Goal: Complete application form

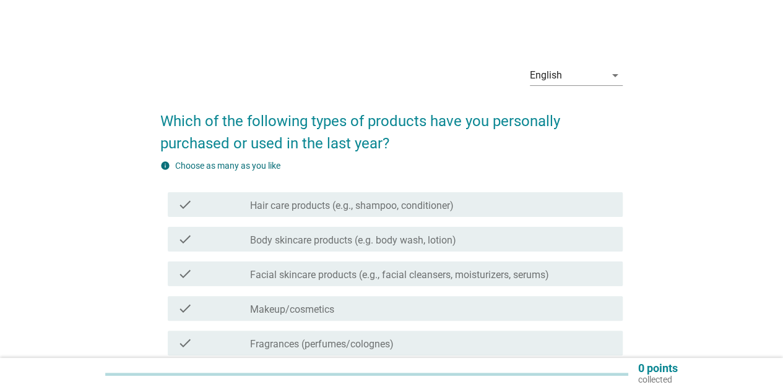
click at [470, 208] on div "check_box_outline_blank Hair care products (e.g., shampoo, conditioner)" at bounding box center [431, 204] width 363 height 15
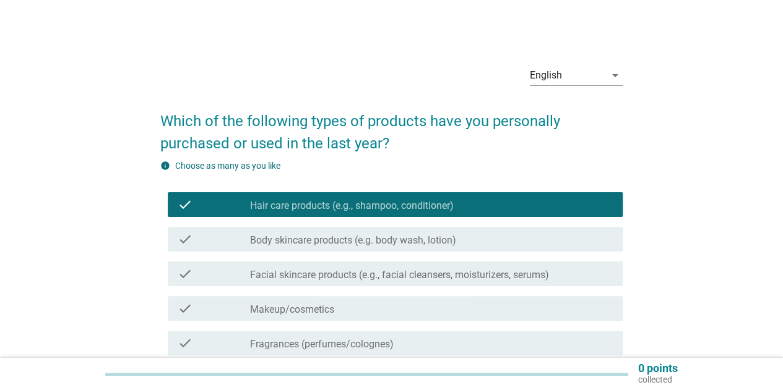
click at [448, 239] on label "Body skincare products (e.g. body wash, lotion)" at bounding box center [353, 240] width 206 height 12
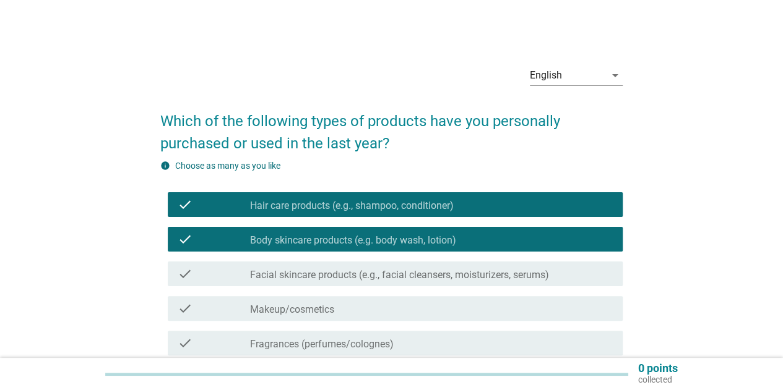
click at [447, 277] on label "Facial skincare products (e.g., facial cleansers, moisturizers, serums)" at bounding box center [399, 275] width 299 height 12
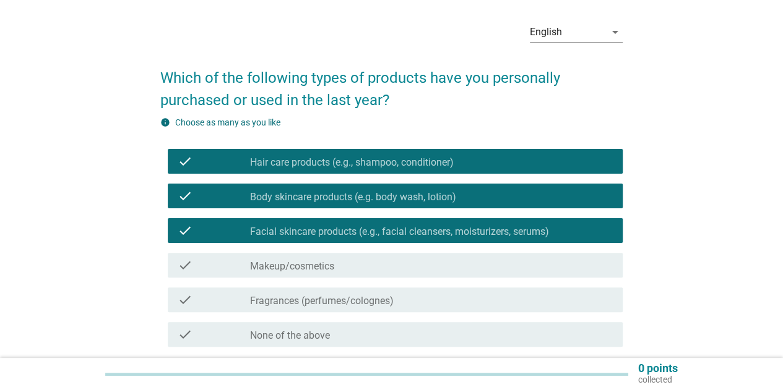
scroll to position [124, 0]
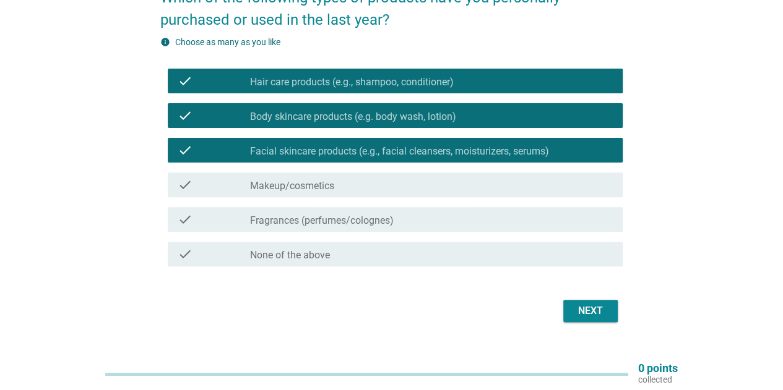
click at [428, 219] on div "check_box_outline_blank Fragrances (perfumes/colognes)" at bounding box center [431, 219] width 363 height 15
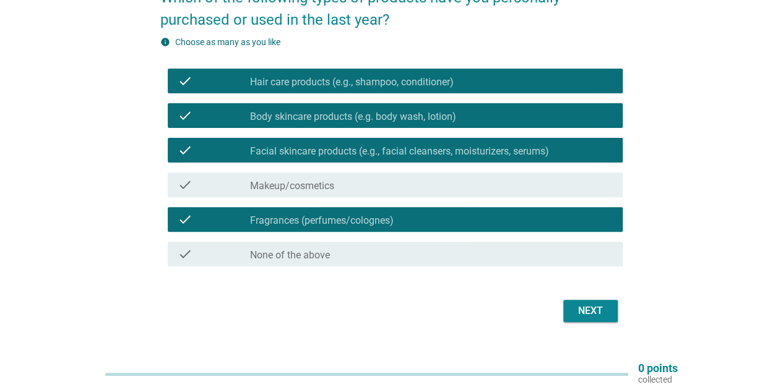
click at [571, 294] on form "Which of the following types of products have you personally purchased or used …" at bounding box center [391, 150] width 462 height 352
click at [577, 315] on div "Next" at bounding box center [590, 311] width 35 height 15
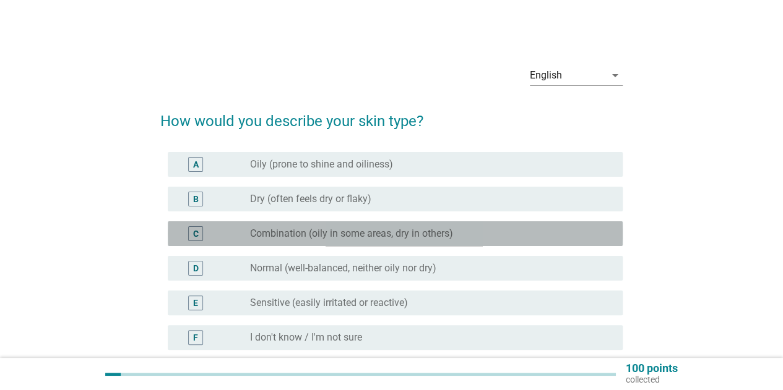
click at [450, 231] on label "Combination (oily in some areas, dry in others)" at bounding box center [351, 234] width 203 height 12
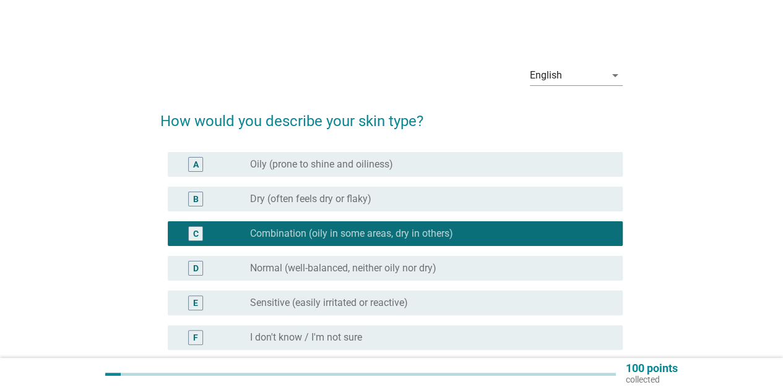
scroll to position [62, 0]
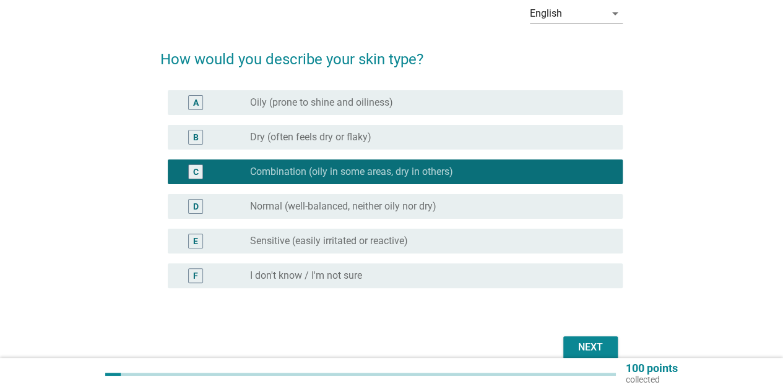
click at [476, 236] on div "radio_button_unchecked Sensitive (easily irritated or reactive)" at bounding box center [426, 241] width 353 height 12
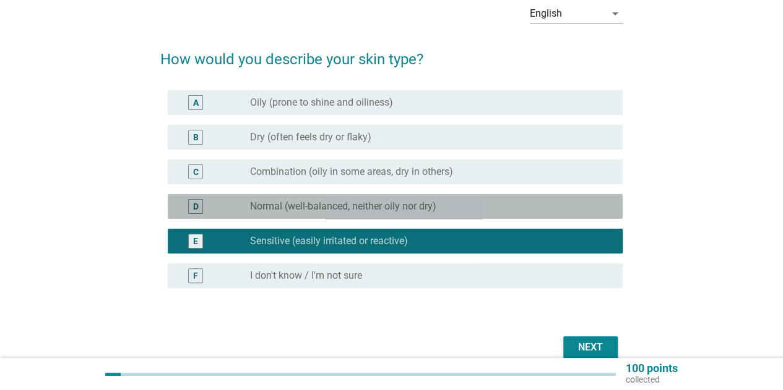
click at [512, 196] on div "D radio_button_unchecked Normal (well-balanced, neither oily nor dry)" at bounding box center [395, 206] width 455 height 25
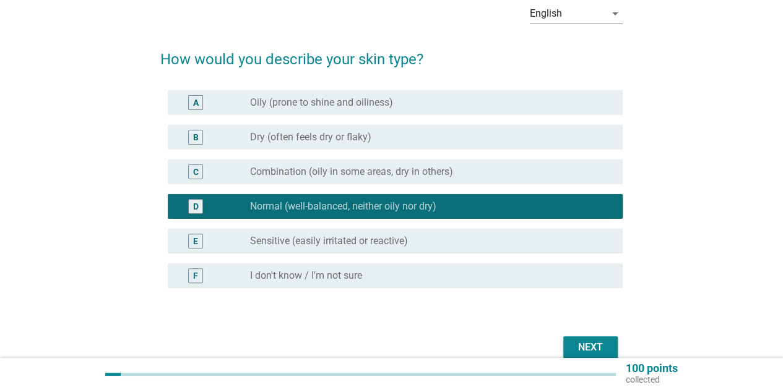
click at [520, 177] on div "radio_button_unchecked Combination (oily in some areas, dry in others)" at bounding box center [426, 172] width 353 height 12
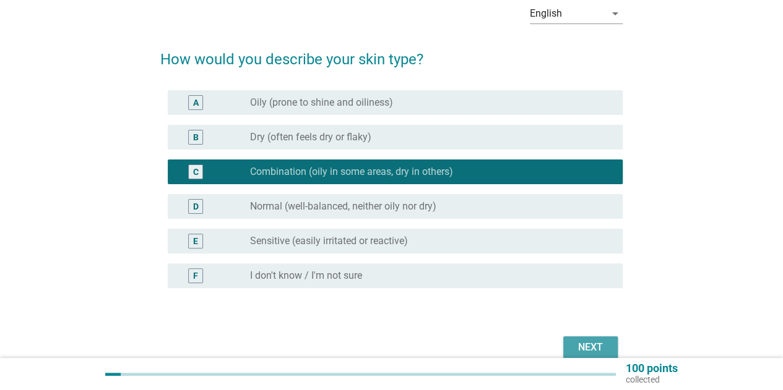
click at [594, 342] on div "Next" at bounding box center [590, 347] width 35 height 15
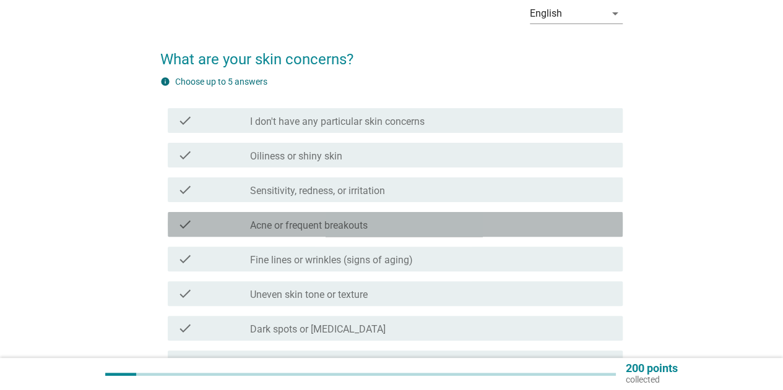
click at [411, 218] on div "check_box_outline_blank Acne or frequent breakouts" at bounding box center [431, 224] width 363 height 15
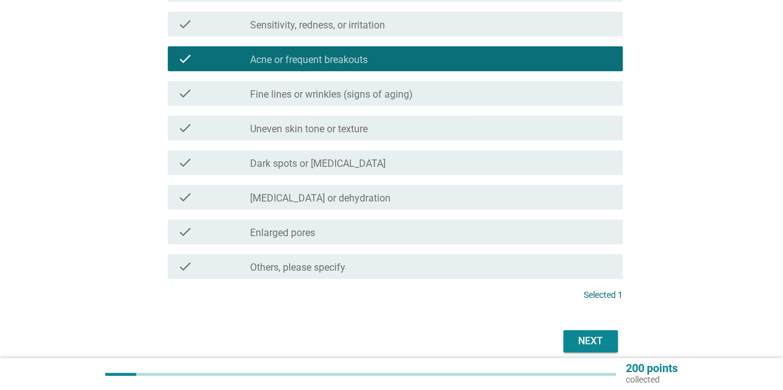
scroll to position [247, 0]
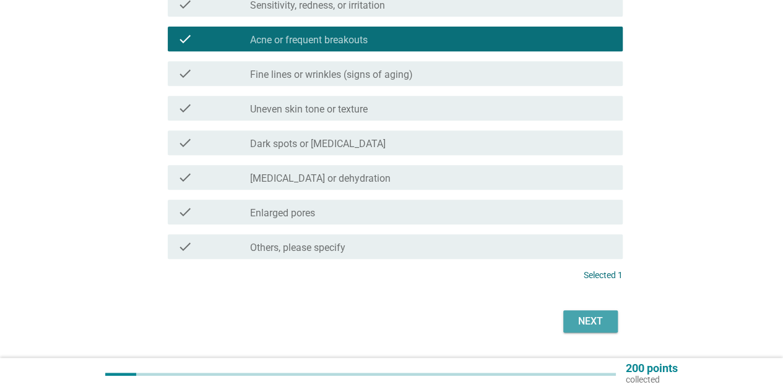
click at [608, 324] on button "Next" at bounding box center [590, 322] width 54 height 22
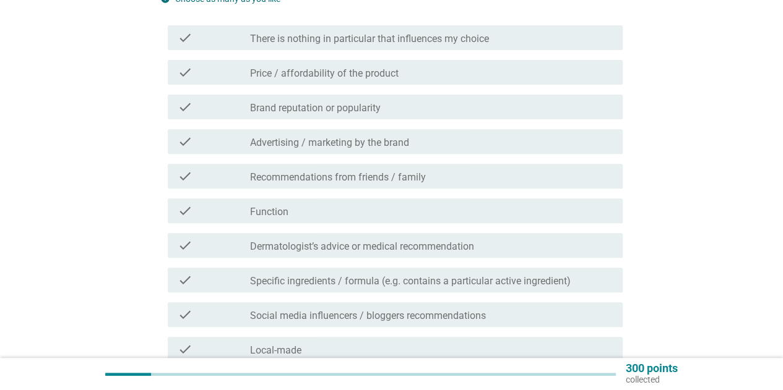
scroll to position [186, 0]
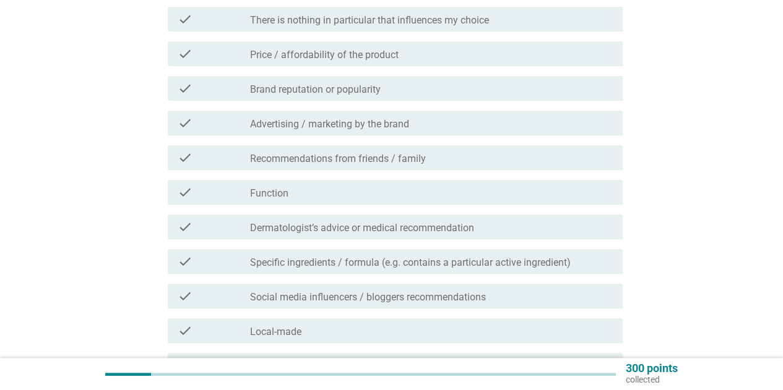
click at [421, 189] on div "check_box_outline_blank Function" at bounding box center [431, 192] width 363 height 15
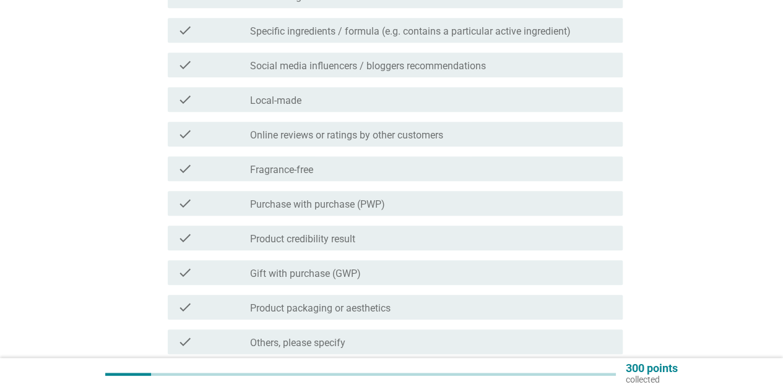
scroll to position [495, 0]
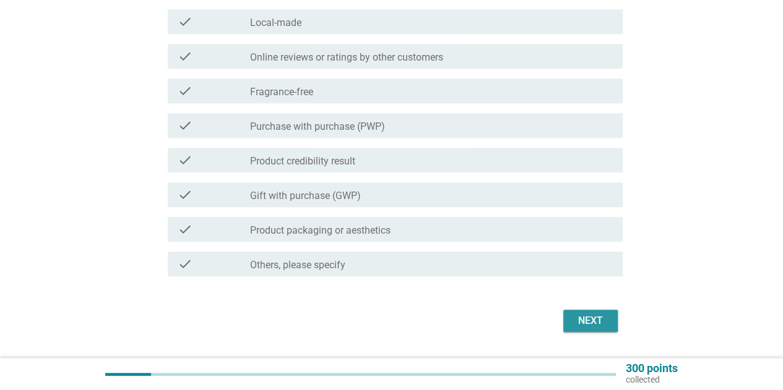
click at [599, 320] on div "Next" at bounding box center [590, 321] width 35 height 15
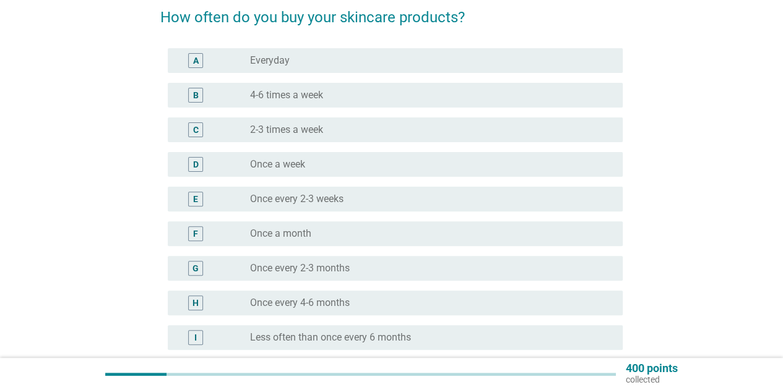
scroll to position [124, 0]
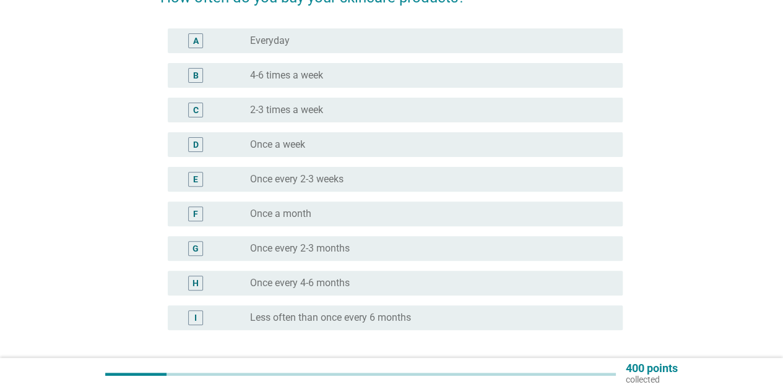
click at [345, 249] on label "Once every 2-3 months" at bounding box center [300, 249] width 100 height 12
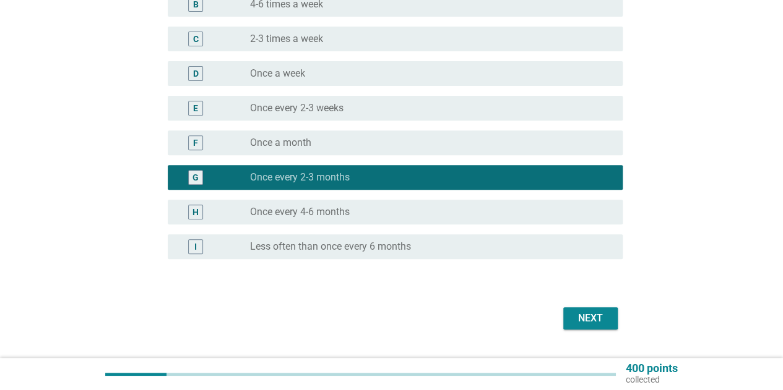
scroll to position [225, 0]
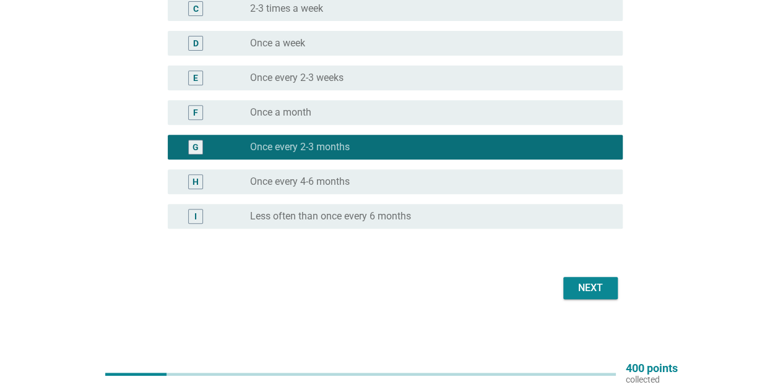
click at [587, 286] on div "Next" at bounding box center [590, 288] width 35 height 15
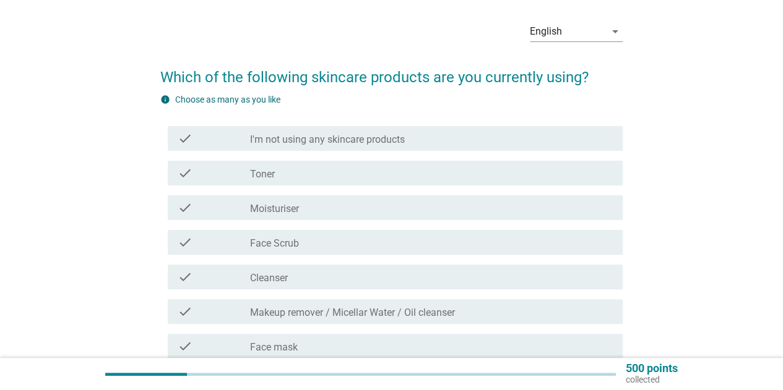
scroll to position [62, 0]
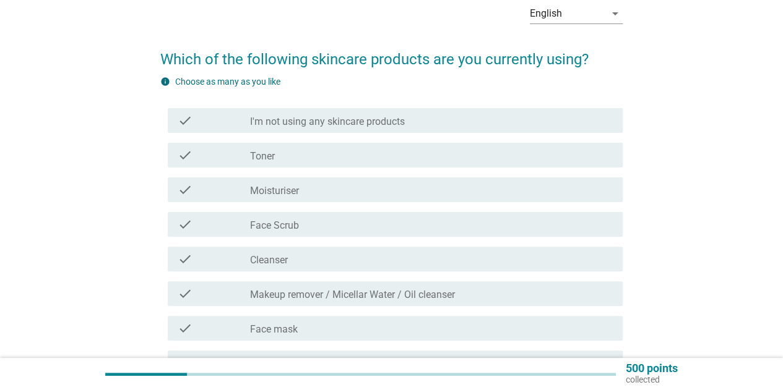
click at [369, 159] on div "check_box_outline_blank Toner" at bounding box center [431, 155] width 363 height 15
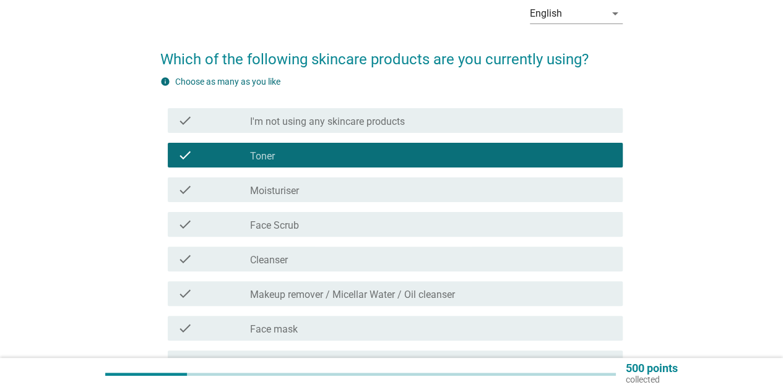
click at [360, 275] on div "check check_box_outline_blank Cleanser" at bounding box center [391, 259] width 462 height 35
click at [291, 267] on div "check check_box_outline_blank Cleanser" at bounding box center [395, 259] width 455 height 25
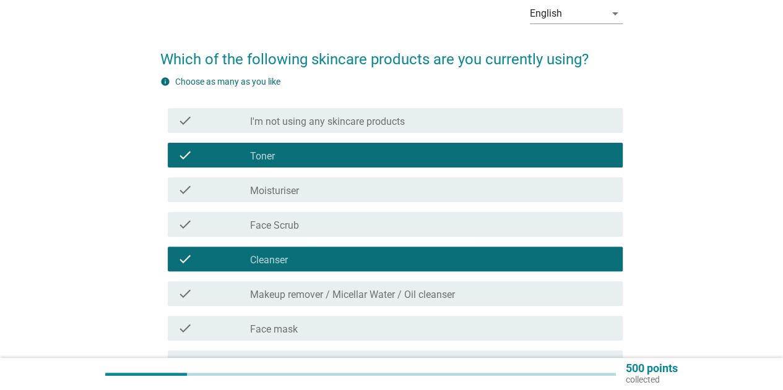
click at [280, 325] on label "Face mask" at bounding box center [274, 330] width 48 height 12
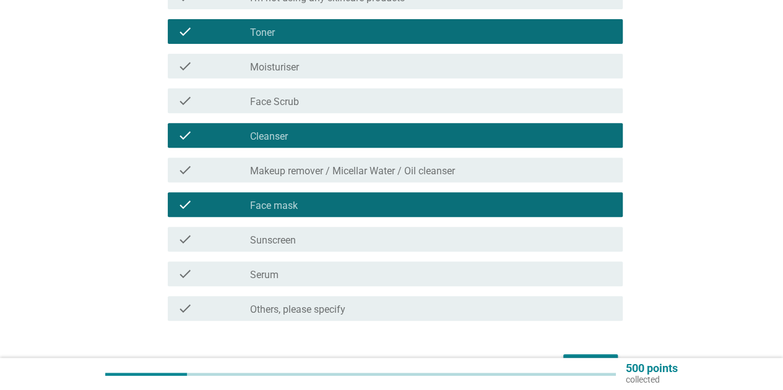
scroll to position [247, 0]
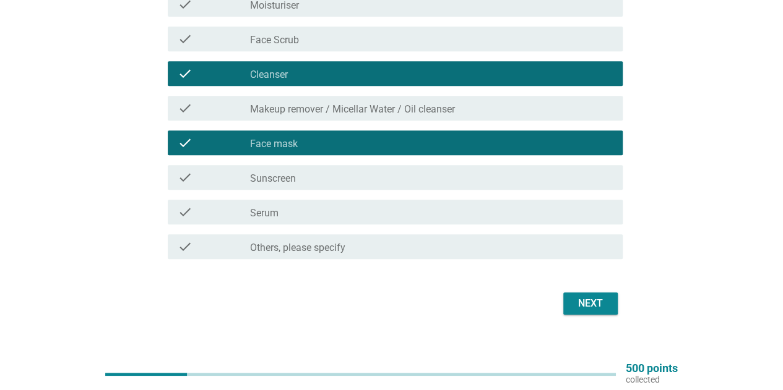
click at [630, 308] on div "English arrow_drop_down Which of the following skincare products are you curren…" at bounding box center [391, 63] width 482 height 530
click at [599, 300] on div "Next" at bounding box center [590, 303] width 35 height 15
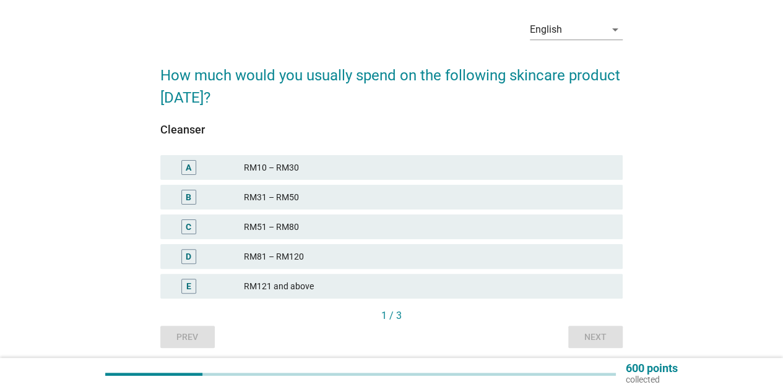
scroll to position [62, 0]
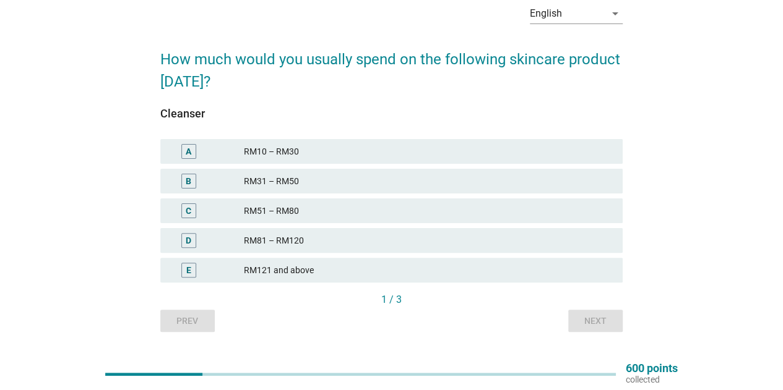
click at [426, 269] on div "RM121 and above" at bounding box center [428, 270] width 369 height 15
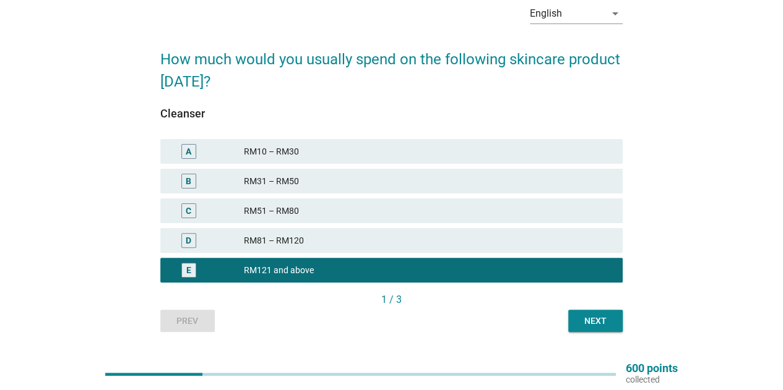
click at [603, 325] on div "Next" at bounding box center [595, 321] width 35 height 13
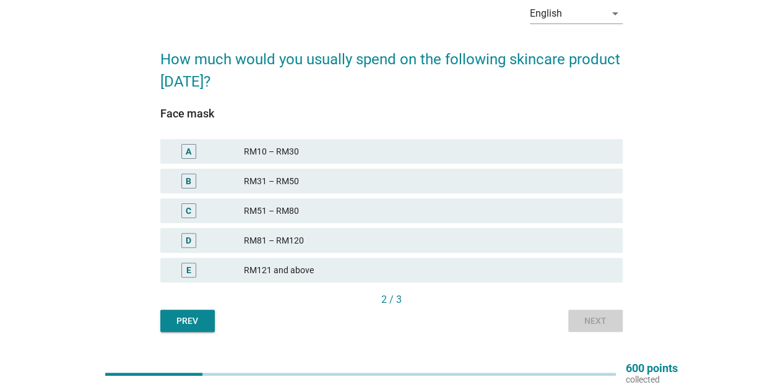
scroll to position [0, 0]
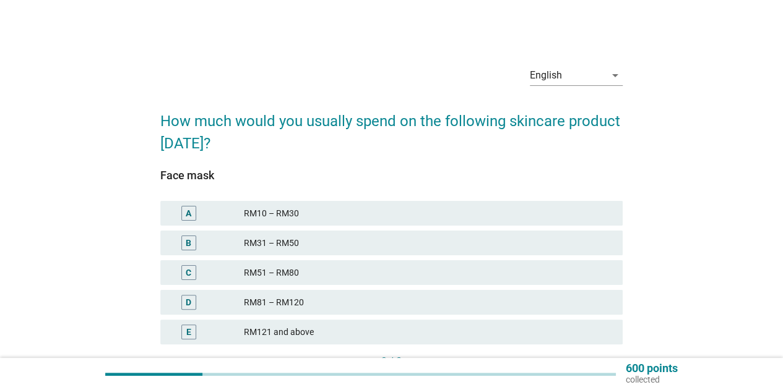
click at [382, 325] on div "RM121 and above" at bounding box center [428, 332] width 369 height 15
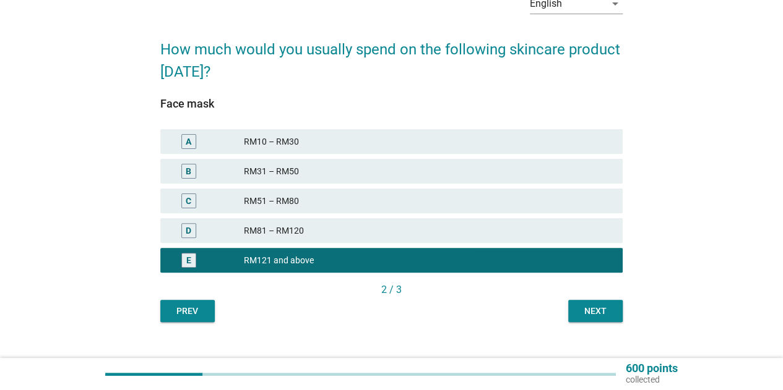
scroll to position [92, 0]
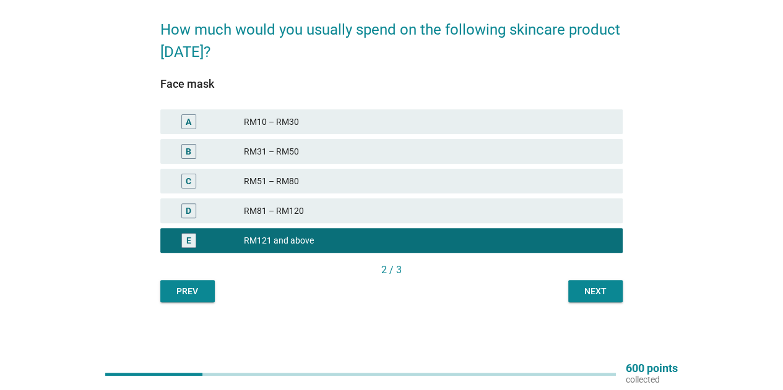
click at [608, 288] on div "Next" at bounding box center [595, 291] width 35 height 13
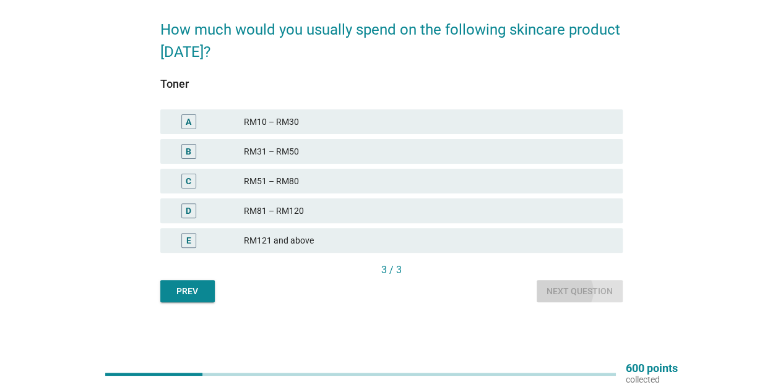
scroll to position [0, 0]
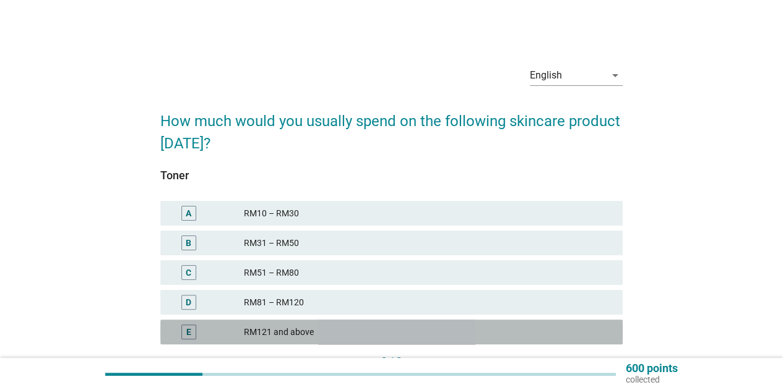
click at [393, 324] on div "E RM121 and above" at bounding box center [391, 332] width 462 height 25
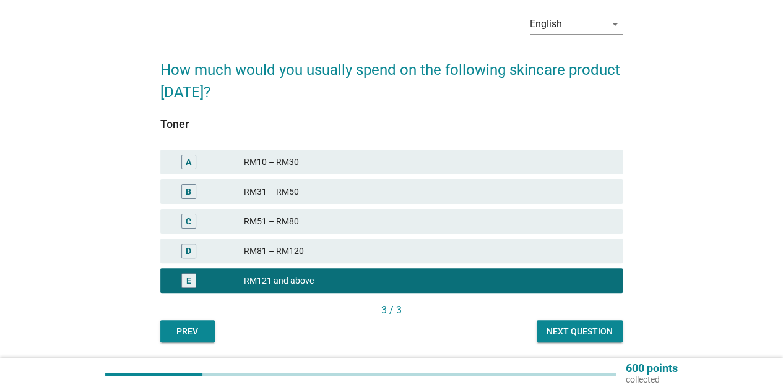
scroll to position [92, 0]
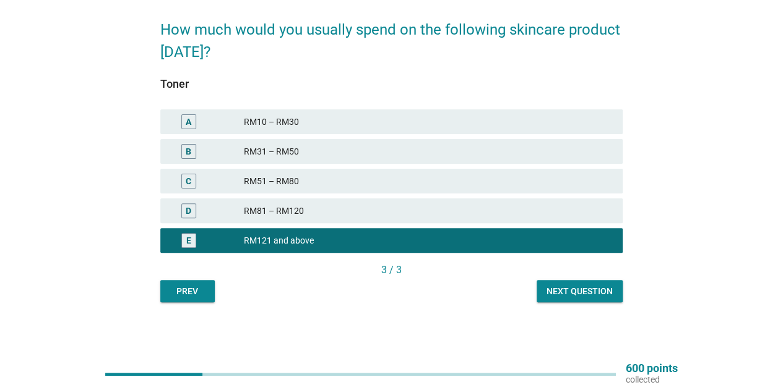
click at [587, 306] on div "English arrow_drop_down How much would you usually spend on the following skinc…" at bounding box center [391, 133] width 482 height 358
click at [582, 285] on div "Next question" at bounding box center [579, 291] width 66 height 13
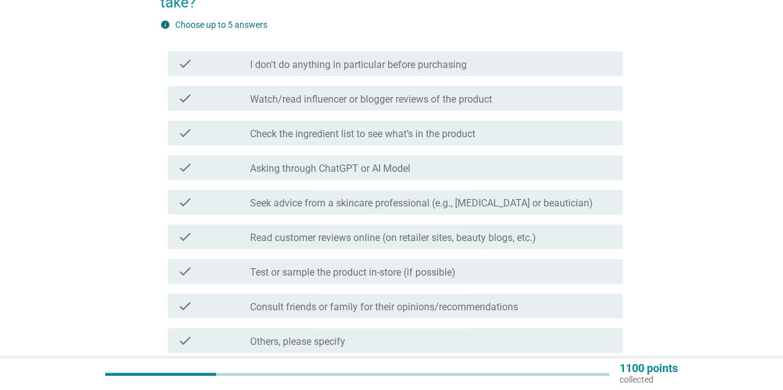
scroll to position [186, 0]
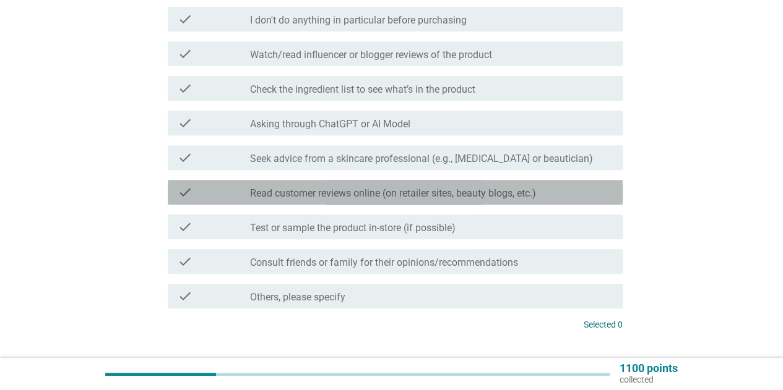
click at [468, 188] on label "Read customer reviews online (on retailer sites, beauty blogs, etc.)" at bounding box center [393, 193] width 286 height 12
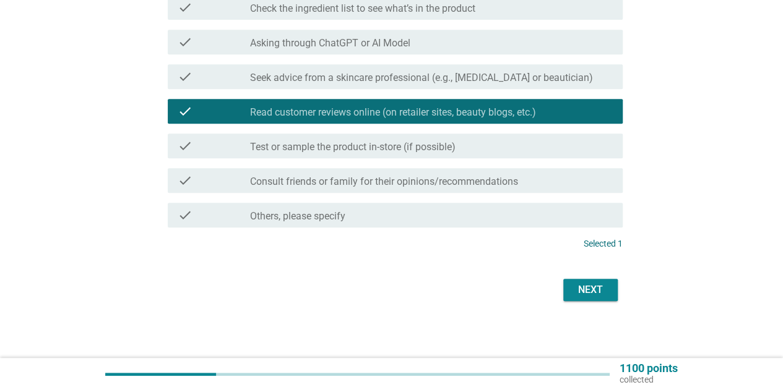
scroll to position [268, 0]
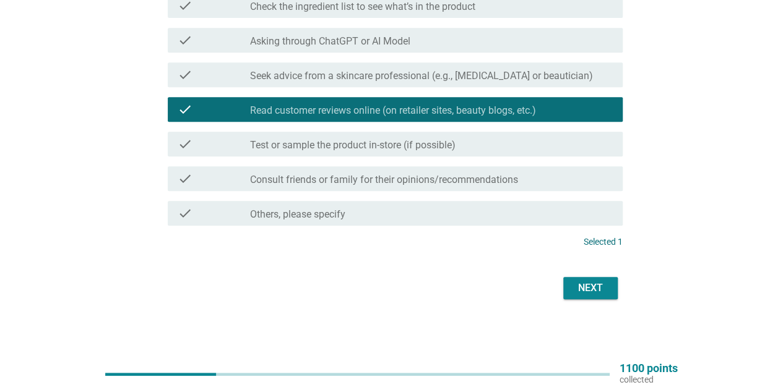
click at [589, 293] on div "Next" at bounding box center [590, 288] width 35 height 15
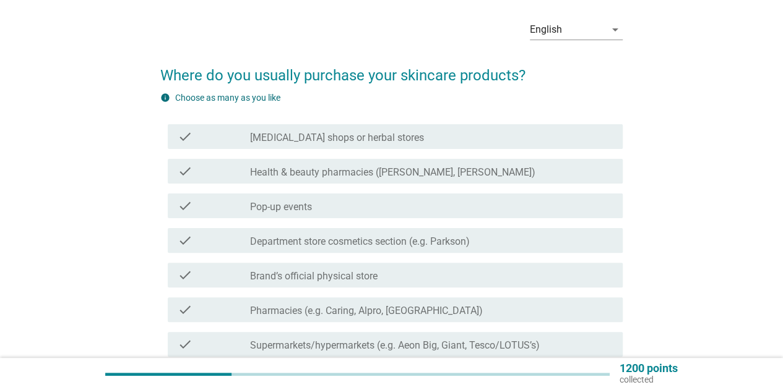
scroll to position [62, 0]
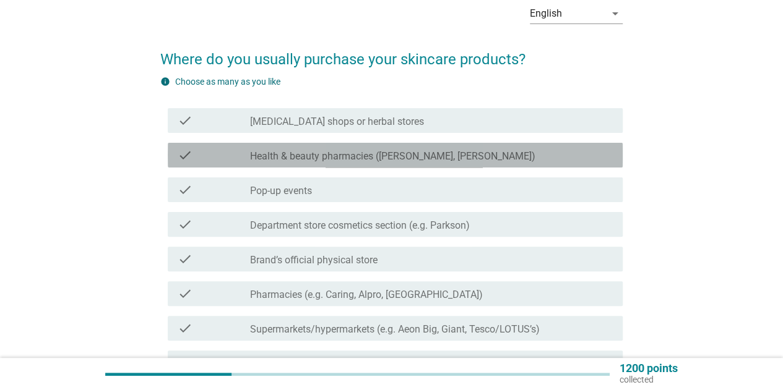
click at [393, 163] on div "check check_box_outline_blank Health & beauty pharmacies (e.g. Guardian, Watson…" at bounding box center [395, 155] width 455 height 25
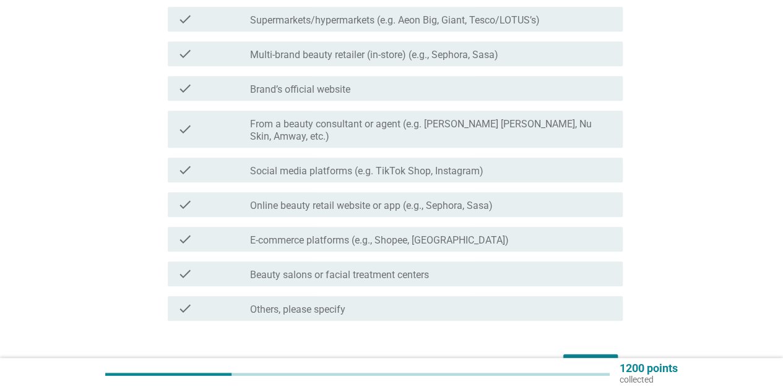
scroll to position [433, 0]
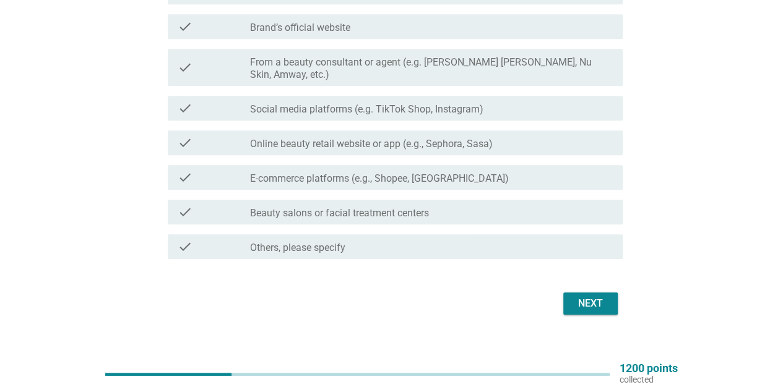
click at [578, 293] on button "Next" at bounding box center [590, 304] width 54 height 22
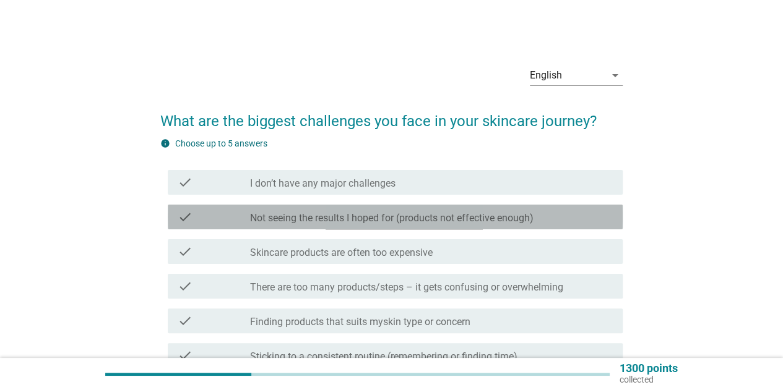
click at [549, 217] on div "check_box_outline_blank Not seeing the results I hoped for (products not effect…" at bounding box center [431, 217] width 363 height 15
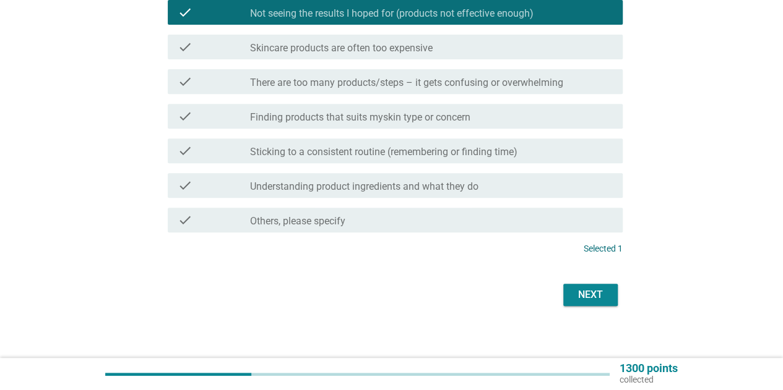
scroll to position [212, 0]
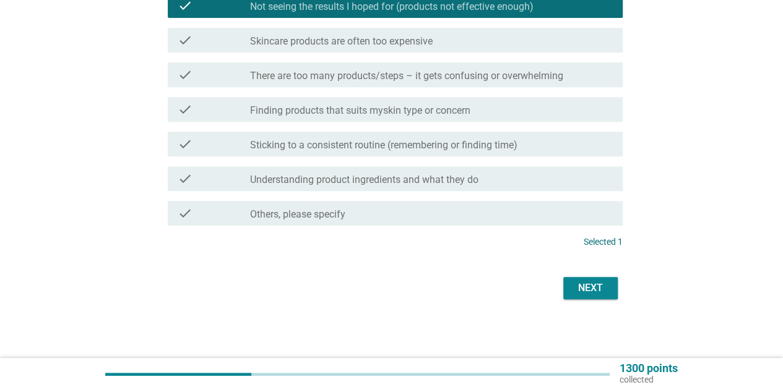
click at [575, 281] on div "Next" at bounding box center [590, 288] width 35 height 15
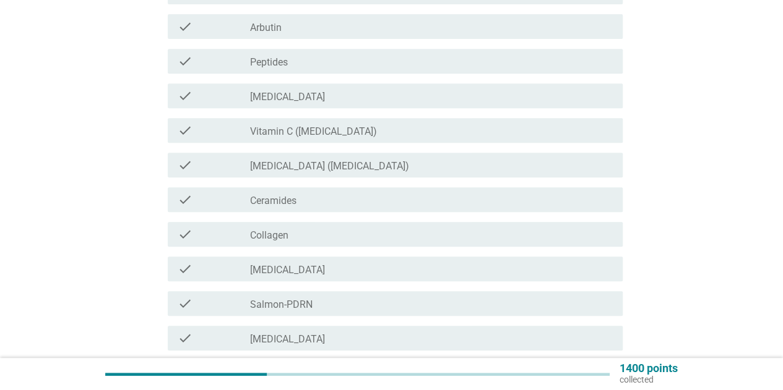
scroll to position [309, 0]
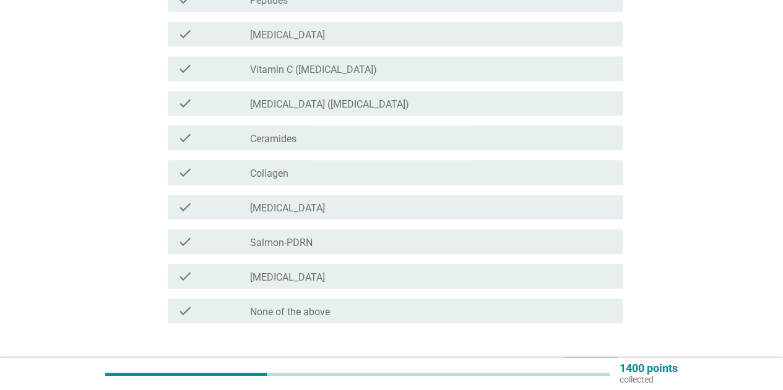
click at [387, 297] on div "check check_box_outline_blank None of the above" at bounding box center [391, 311] width 462 height 35
click at [470, 318] on div "check_box_outline_blank None of the above" at bounding box center [431, 311] width 363 height 15
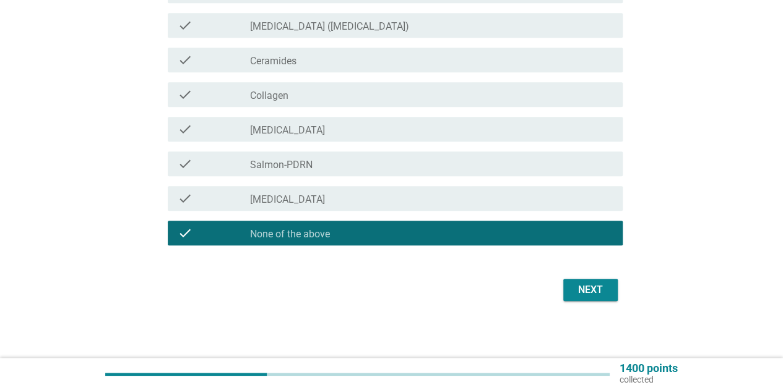
scroll to position [390, 0]
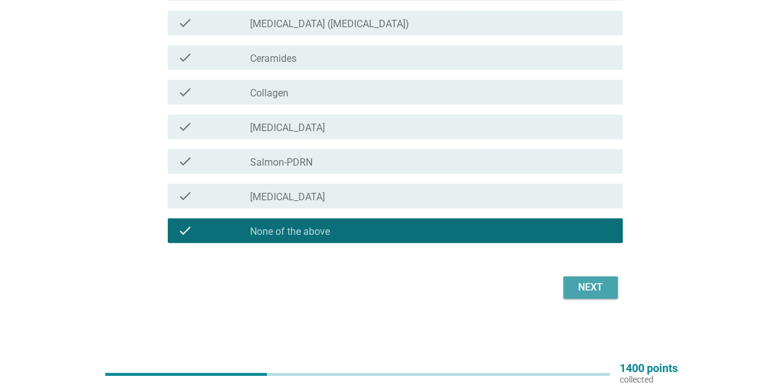
click at [595, 281] on div "Next" at bounding box center [590, 287] width 35 height 15
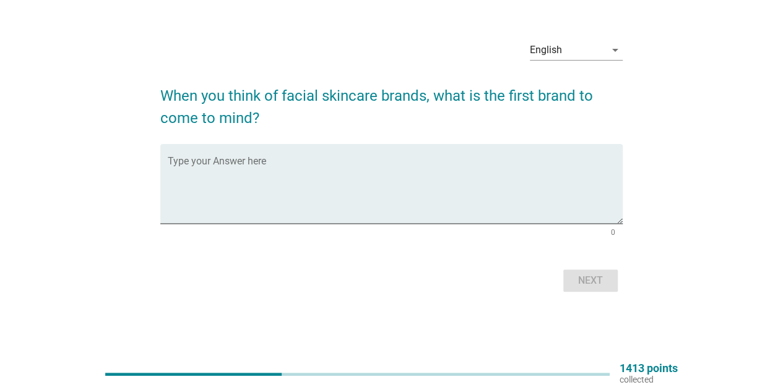
scroll to position [0, 0]
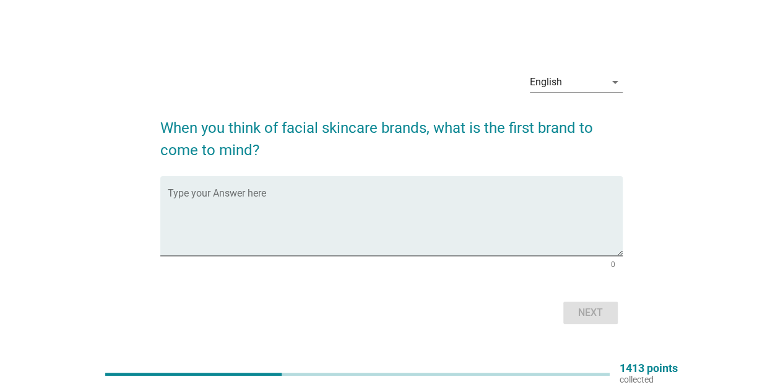
click at [595, 290] on form "When you think of facial skincare brands, what is the first brand to come to mi…" at bounding box center [391, 216] width 462 height 223
click at [434, 216] on textarea "Type your Answer here" at bounding box center [395, 223] width 455 height 65
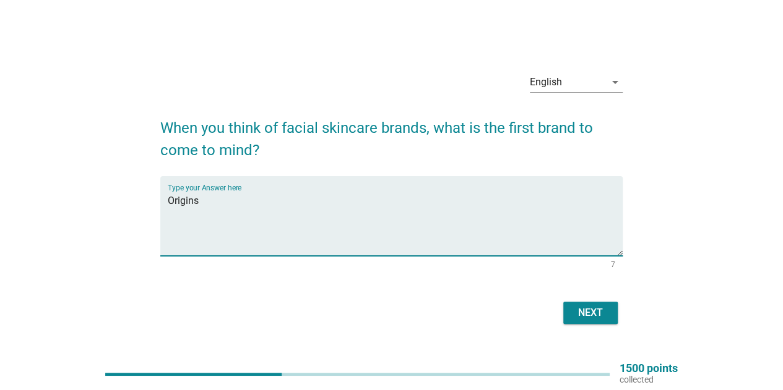
type textarea "Origins"
click at [581, 307] on div "Next" at bounding box center [590, 313] width 35 height 15
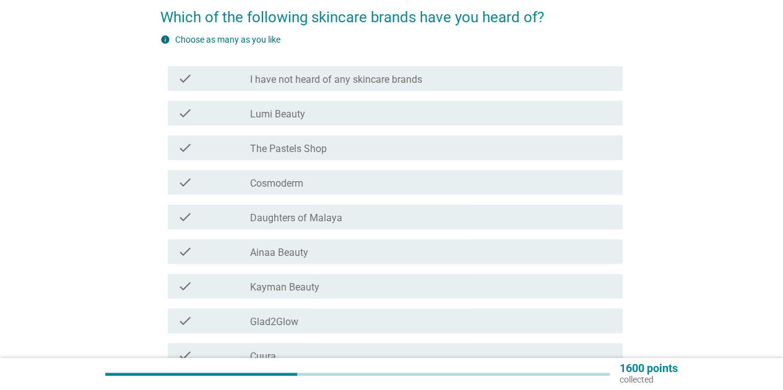
scroll to position [124, 0]
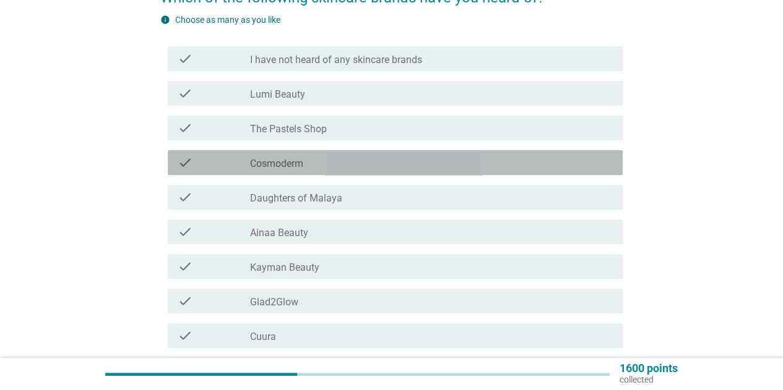
click at [363, 155] on div "check check_box_outline_blank Cosmoderm" at bounding box center [395, 162] width 455 height 25
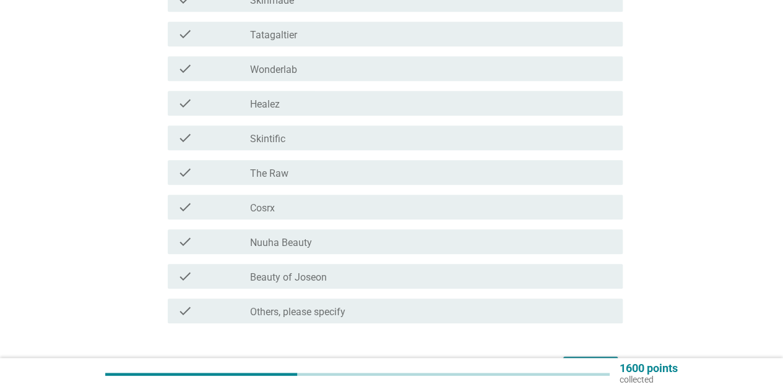
scroll to position [557, 0]
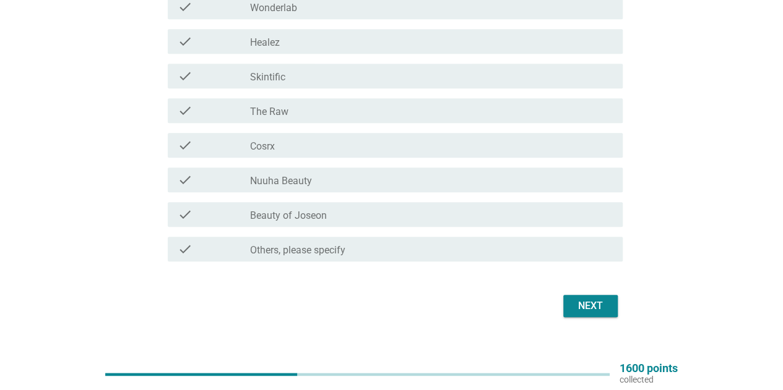
click at [609, 307] on button "Next" at bounding box center [590, 306] width 54 height 22
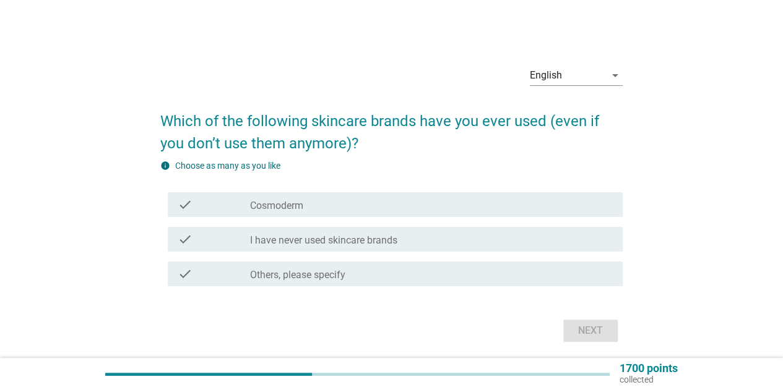
drag, startPoint x: 390, startPoint y: 241, endPoint x: 407, endPoint y: 235, distance: 18.2
click at [407, 235] on div "check_box_outline_blank I have never used skincare brands" at bounding box center [431, 239] width 363 height 15
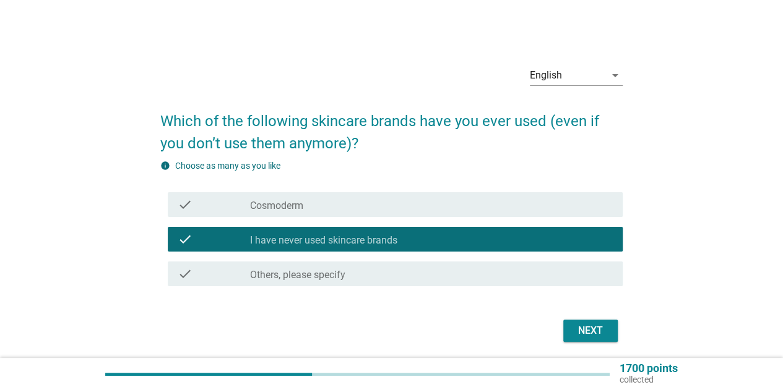
click at [455, 269] on div "check_box Others, please specify" at bounding box center [431, 274] width 363 height 15
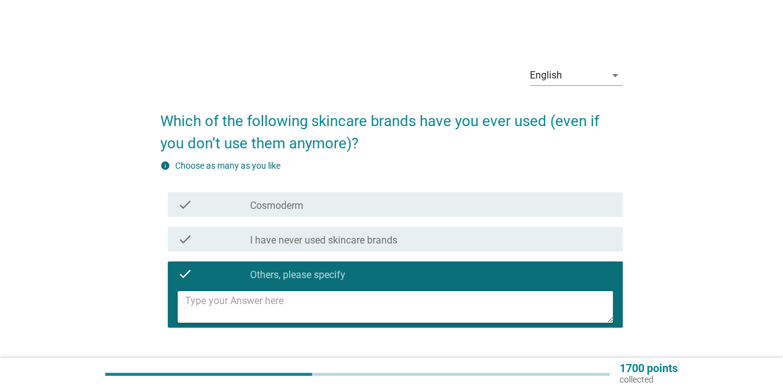
click at [431, 306] on textarea at bounding box center [398, 307] width 427 height 32
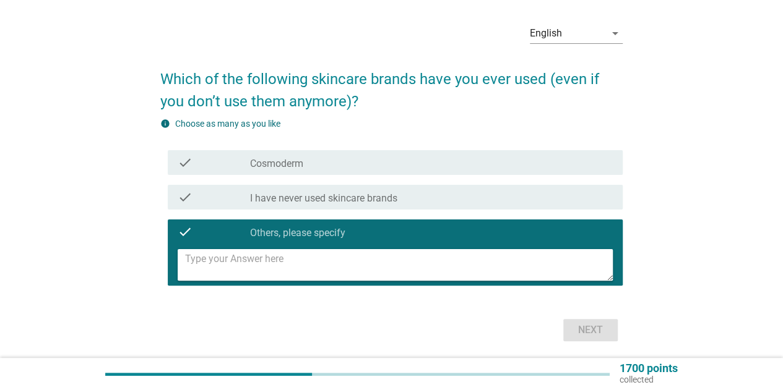
scroll to position [62, 0]
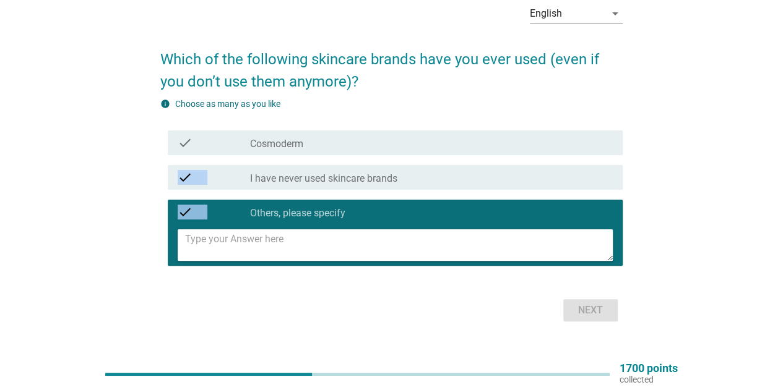
drag, startPoint x: 399, startPoint y: 140, endPoint x: 408, endPoint y: 256, distance: 115.4
click at [408, 256] on div "check check_box_outline_blank Cosmoderm check check_box_outline_blank I have ne…" at bounding box center [391, 198] width 462 height 145
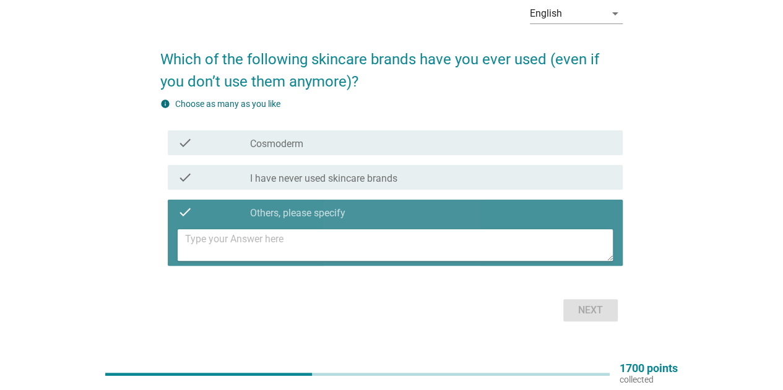
click at [374, 232] on textarea at bounding box center [398, 246] width 427 height 32
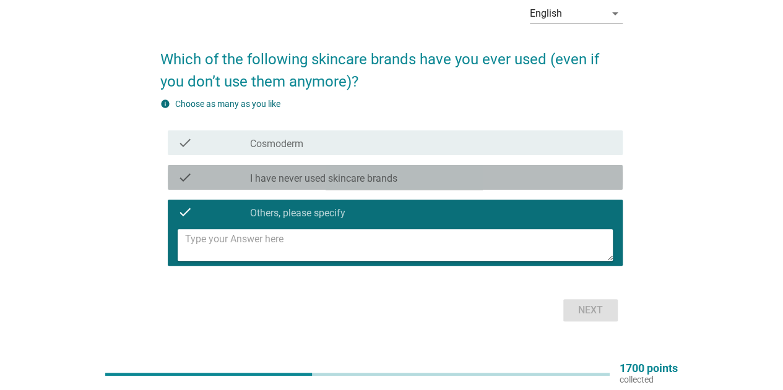
click at [367, 183] on label "I have never used skincare brands" at bounding box center [323, 179] width 147 height 12
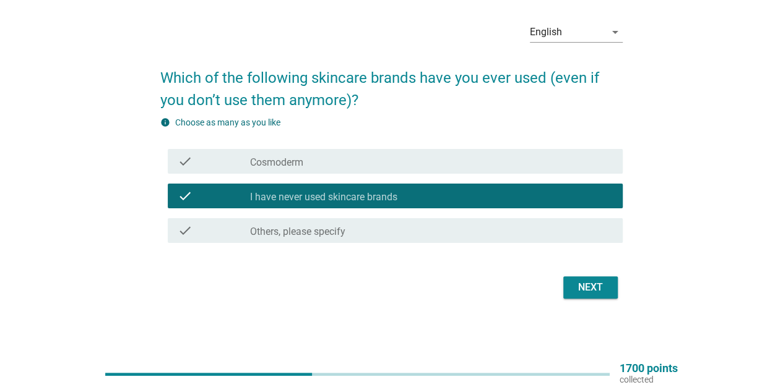
click at [583, 294] on div "Next" at bounding box center [590, 287] width 35 height 15
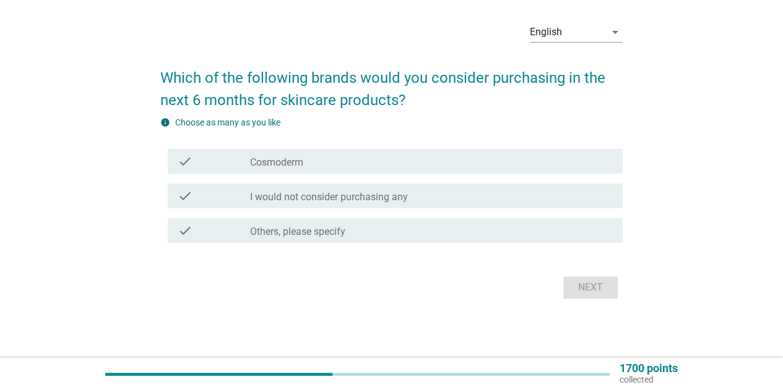
scroll to position [0, 0]
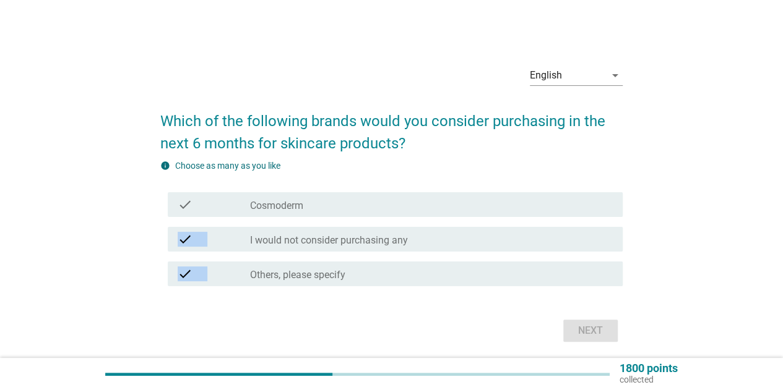
drag, startPoint x: 482, startPoint y: 208, endPoint x: 490, endPoint y: 265, distance: 56.9
click at [490, 265] on div "check check_box_outline_blank Cosmoderm check check_box_outline_blank I would n…" at bounding box center [391, 239] width 462 height 104
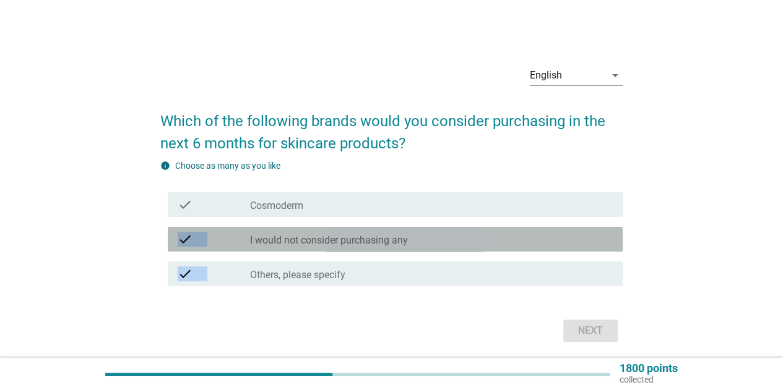
click at [484, 241] on div "check_box_outline_blank I would not consider purchasing any" at bounding box center [431, 239] width 363 height 15
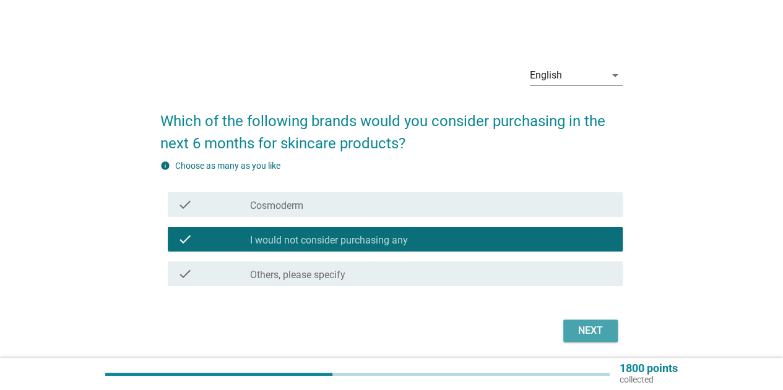
click at [580, 335] on div "Next" at bounding box center [590, 331] width 35 height 15
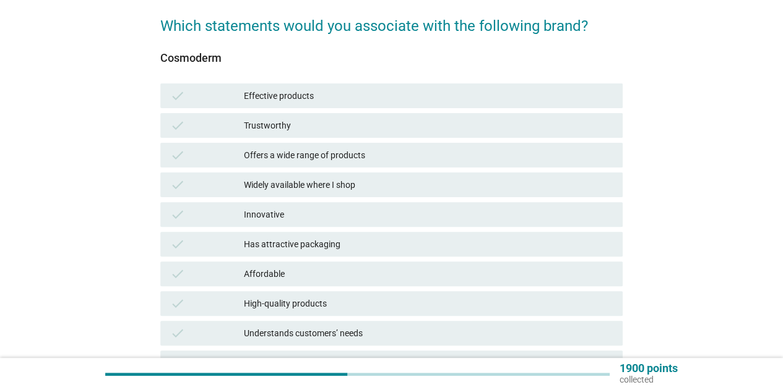
scroll to position [247, 0]
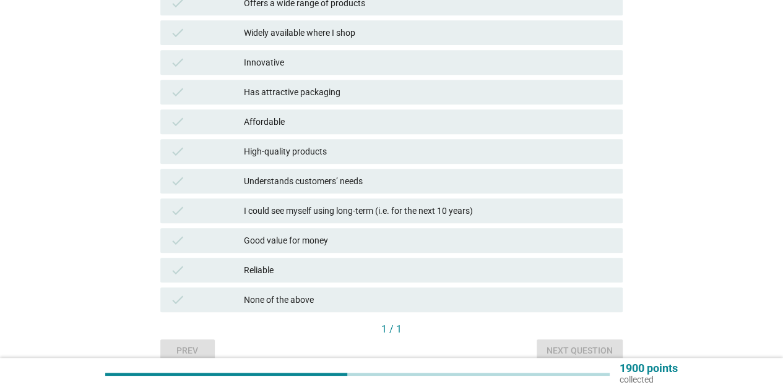
drag, startPoint x: 360, startPoint y: 127, endPoint x: 638, endPoint y: 131, distance: 278.4
click at [638, 131] on div "English arrow_drop_down Which statements would you associate with the following…" at bounding box center [391, 84] width 723 height 573
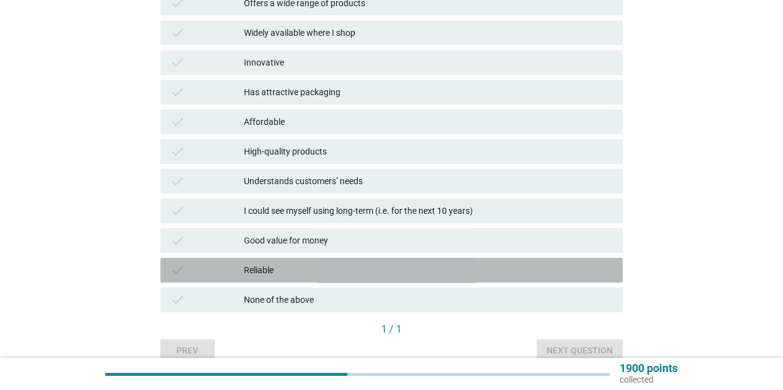
click at [406, 270] on div "Reliable" at bounding box center [428, 270] width 369 height 15
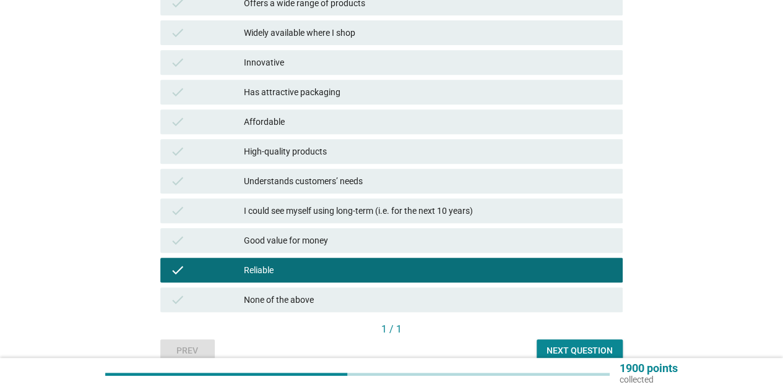
click at [547, 354] on button "Next question" at bounding box center [579, 351] width 86 height 22
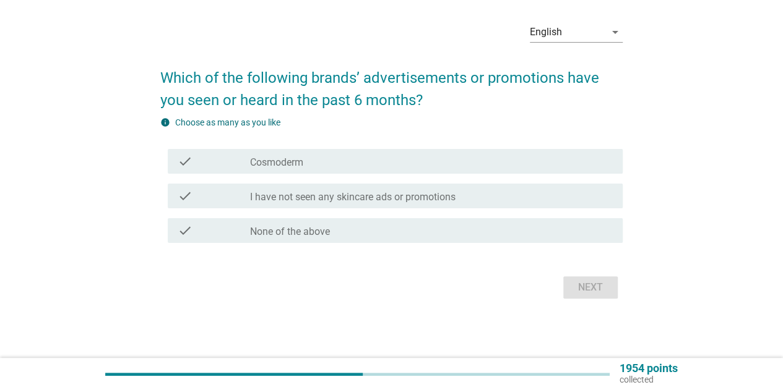
scroll to position [0, 0]
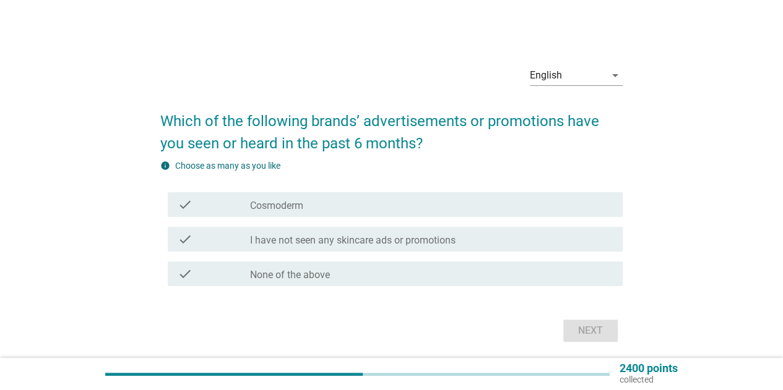
click at [483, 239] on div "check_box_outline_blank I have not seen any skincare ads or promotions" at bounding box center [431, 239] width 363 height 15
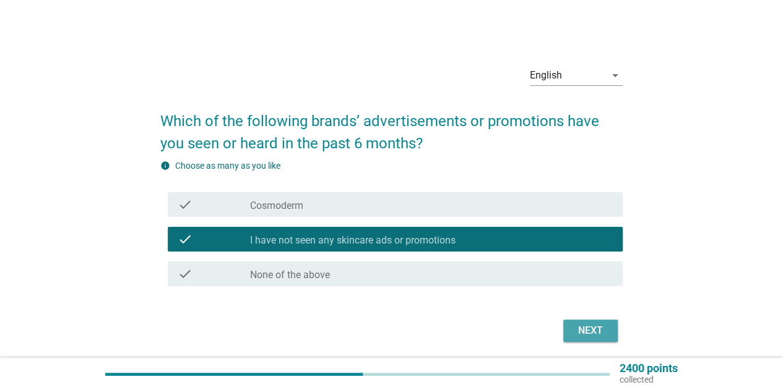
click at [595, 340] on button "Next" at bounding box center [590, 331] width 54 height 22
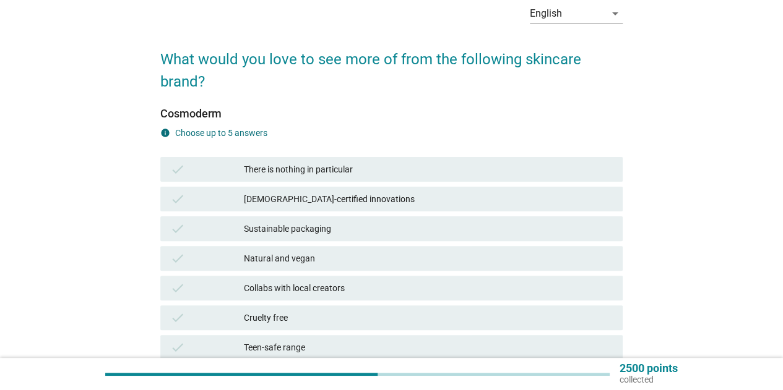
scroll to position [124, 0]
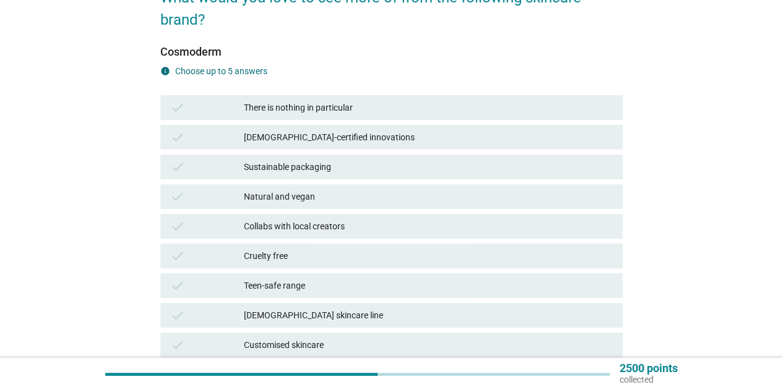
click at [381, 110] on div "There is nothing in particular" at bounding box center [428, 107] width 369 height 15
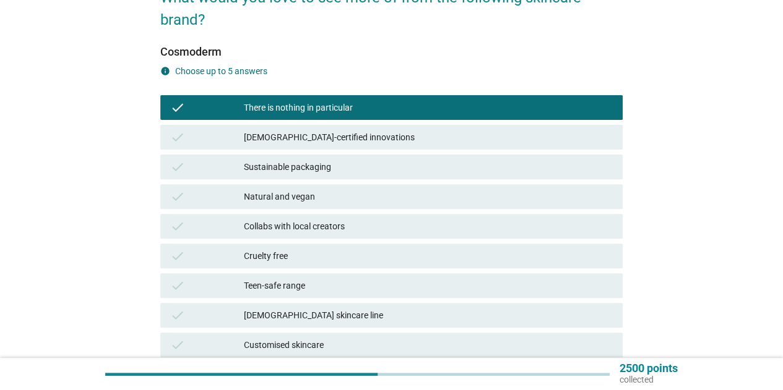
scroll to position [247, 0]
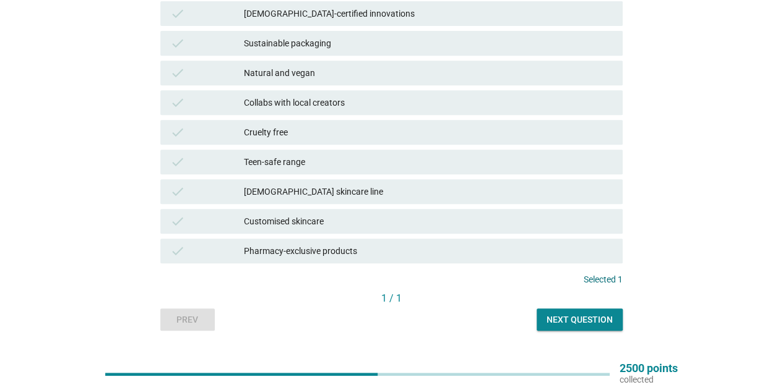
click at [586, 320] on div "Next question" at bounding box center [579, 320] width 66 height 13
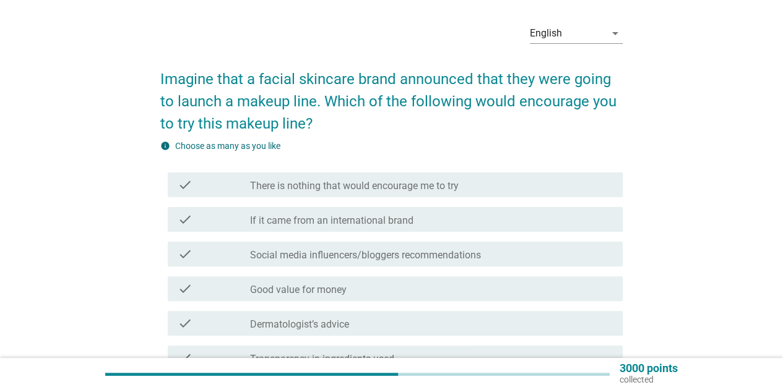
scroll to position [62, 0]
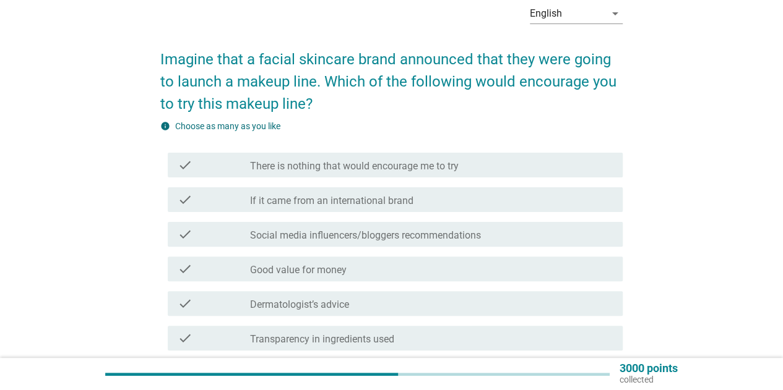
click at [448, 168] on label "There is nothing that would encourage me to try" at bounding box center [354, 166] width 208 height 12
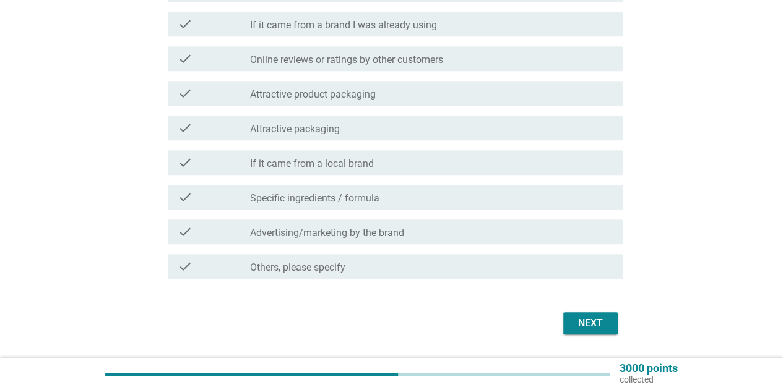
scroll to position [516, 0]
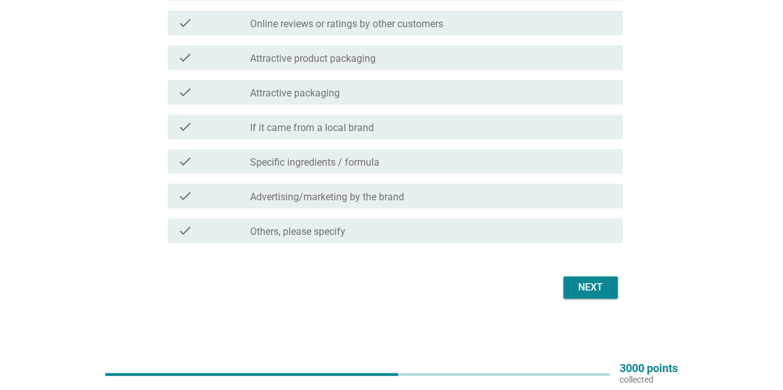
click at [597, 285] on div "Next" at bounding box center [590, 287] width 35 height 15
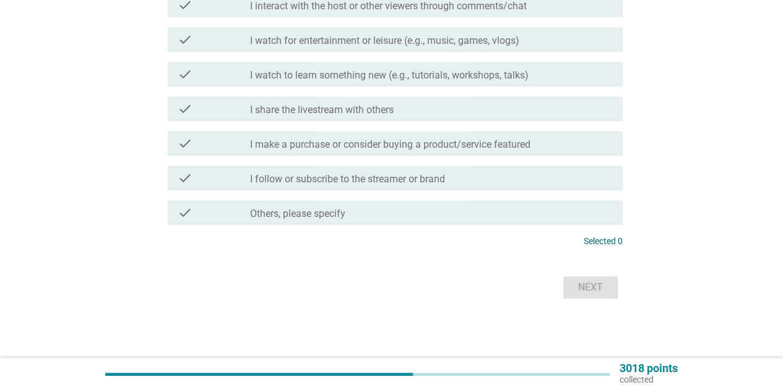
scroll to position [0, 0]
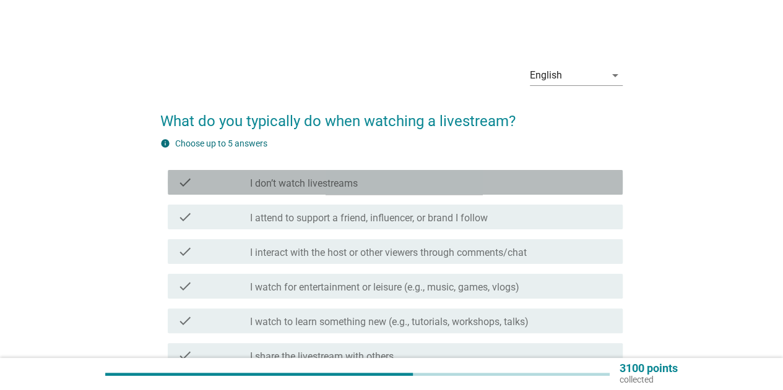
click at [499, 191] on div "check check_box_outline_blank I don’t watch livestreams" at bounding box center [395, 182] width 455 height 25
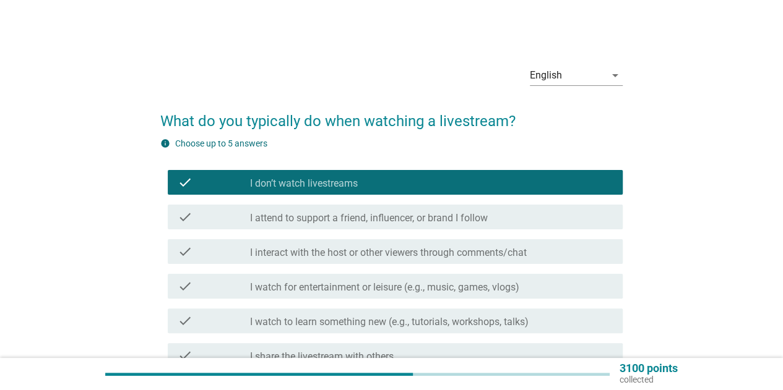
scroll to position [186, 0]
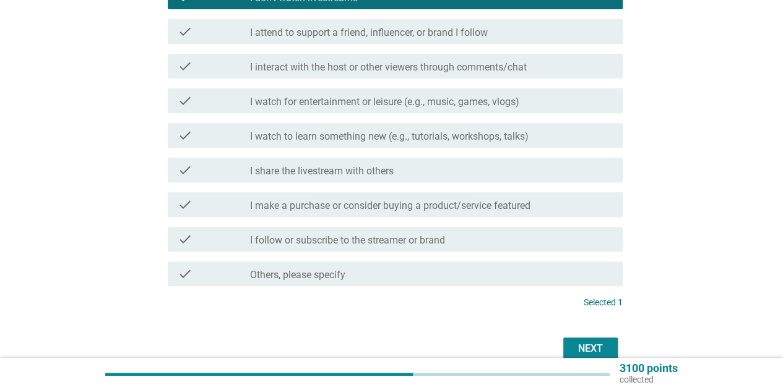
drag, startPoint x: 522, startPoint y: 104, endPoint x: 652, endPoint y: 134, distance: 133.4
click at [652, 134] on div "English arrow_drop_down What do you typically do when watching a livestream? in…" at bounding box center [391, 116] width 723 height 513
click at [581, 348] on div "Next" at bounding box center [590, 349] width 35 height 15
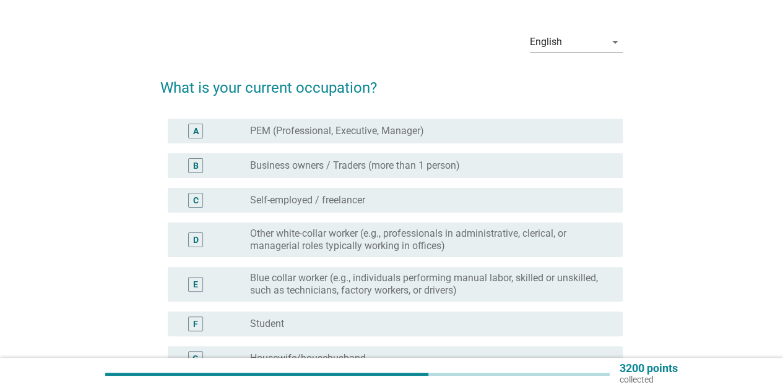
scroll to position [62, 0]
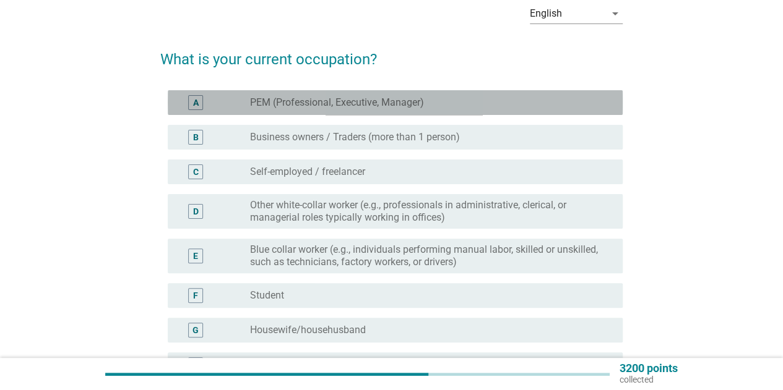
click at [470, 99] on div "radio_button_unchecked PEM (Professional, Executive, Manager)" at bounding box center [426, 103] width 353 height 12
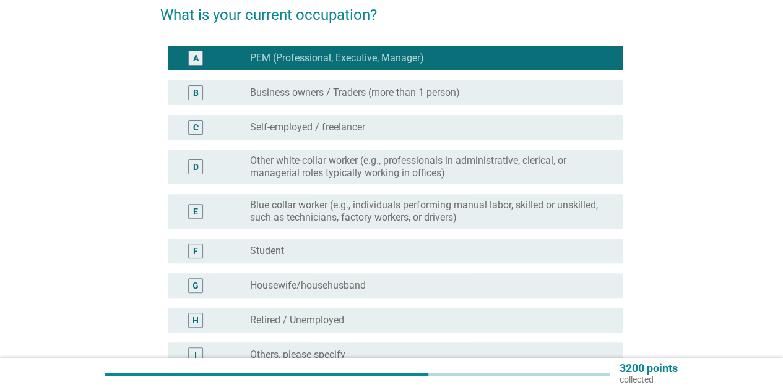
scroll to position [186, 0]
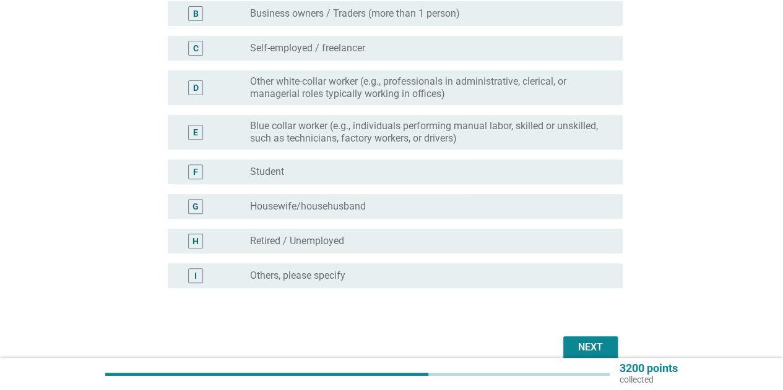
click at [589, 345] on div "Next" at bounding box center [590, 347] width 35 height 15
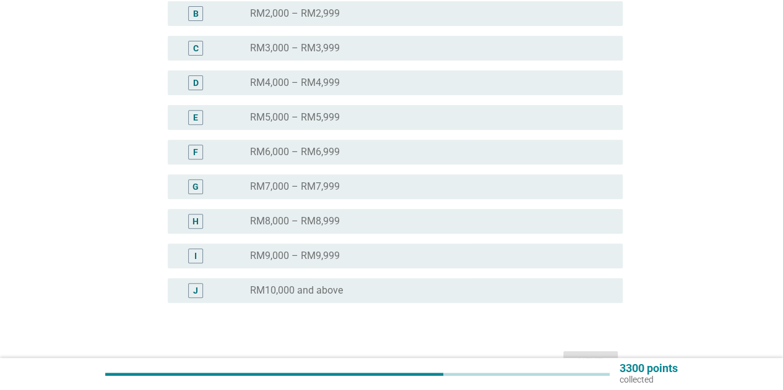
click at [370, 291] on div "radio_button_unchecked RM10,000 and above" at bounding box center [426, 291] width 353 height 12
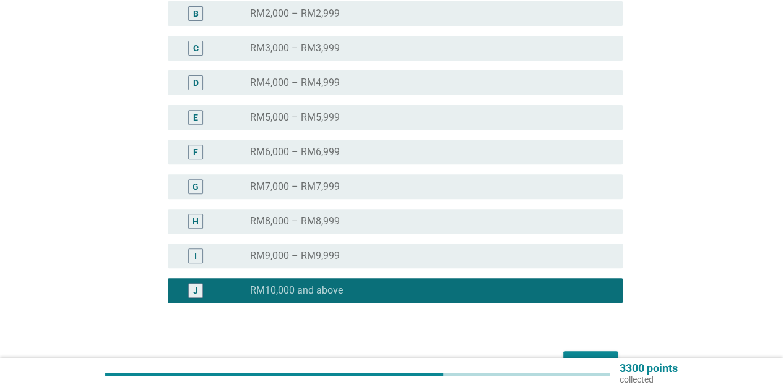
click at [580, 351] on button "Next" at bounding box center [590, 362] width 54 height 22
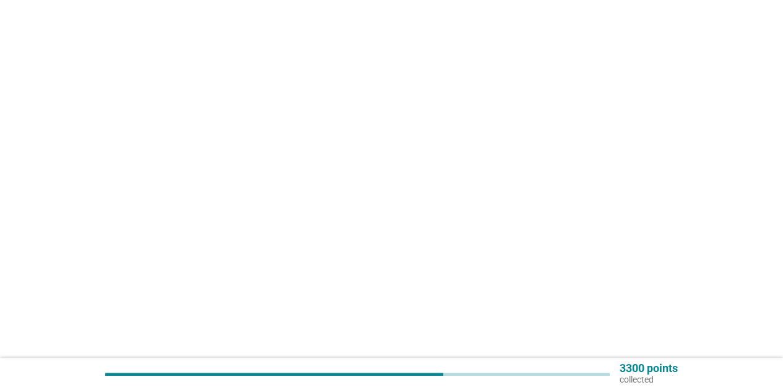
scroll to position [0, 0]
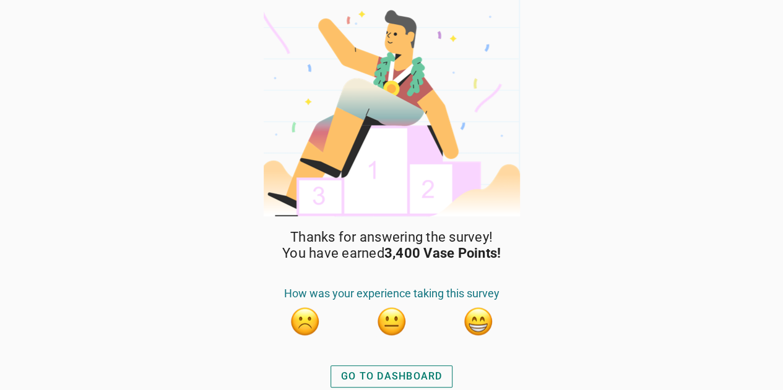
scroll to position [1, 0]
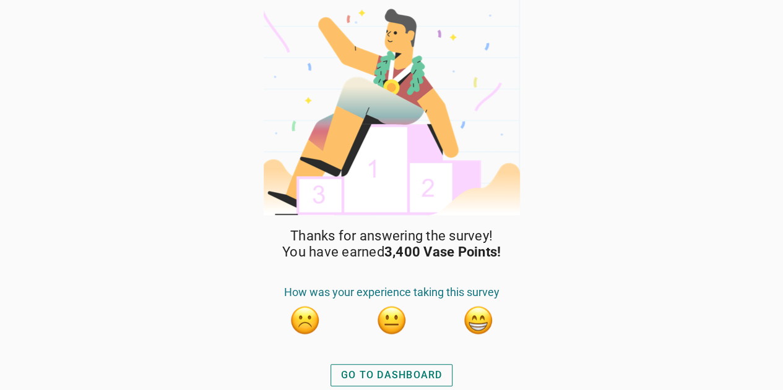
click at [411, 372] on div "GO TO DASHBOARD" at bounding box center [391, 375] width 101 height 15
